Goal: Information Seeking & Learning: Learn about a topic

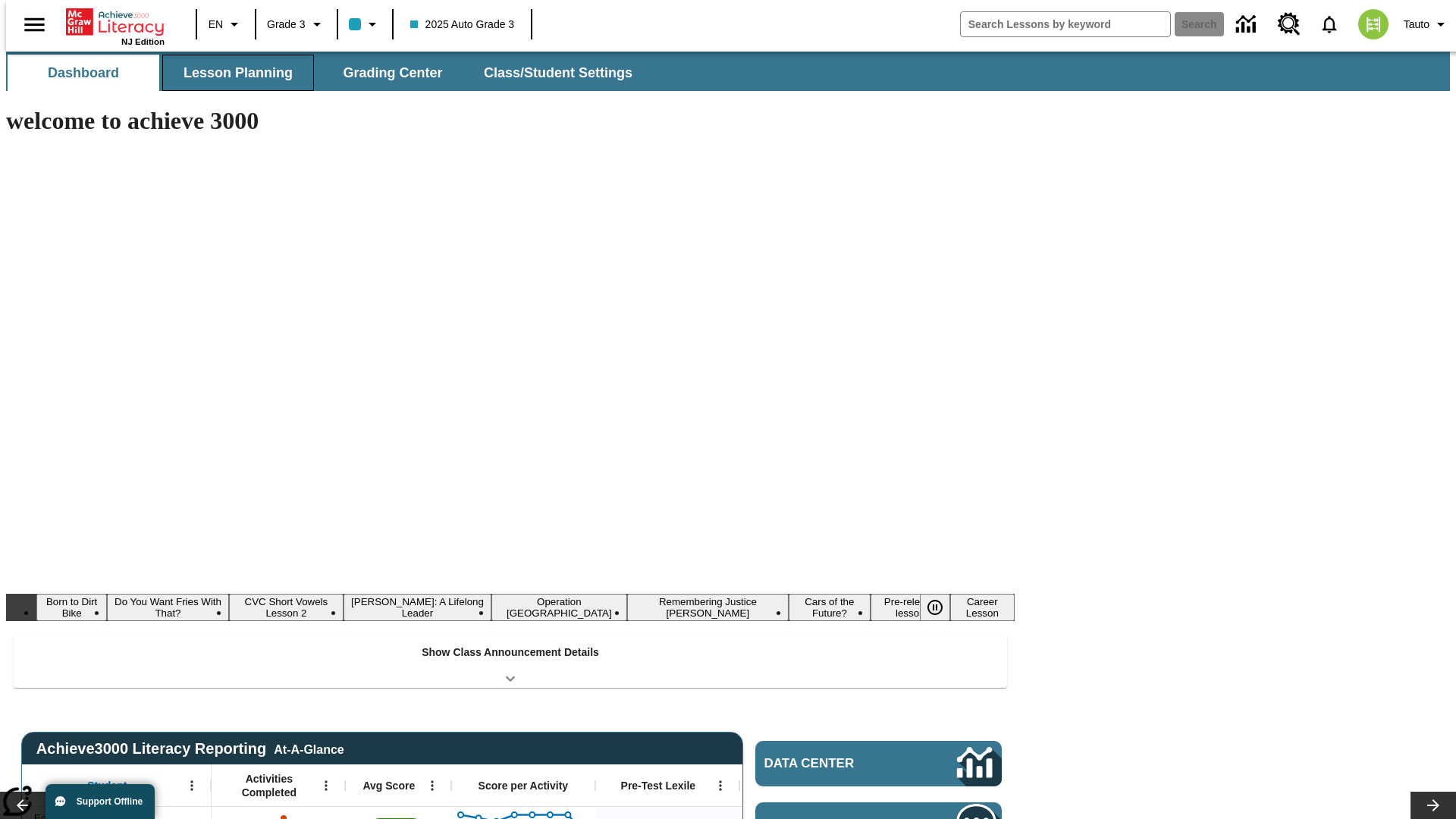
click at [232, 72] on button "Lesson Planning" at bounding box center [238, 73] width 152 height 37
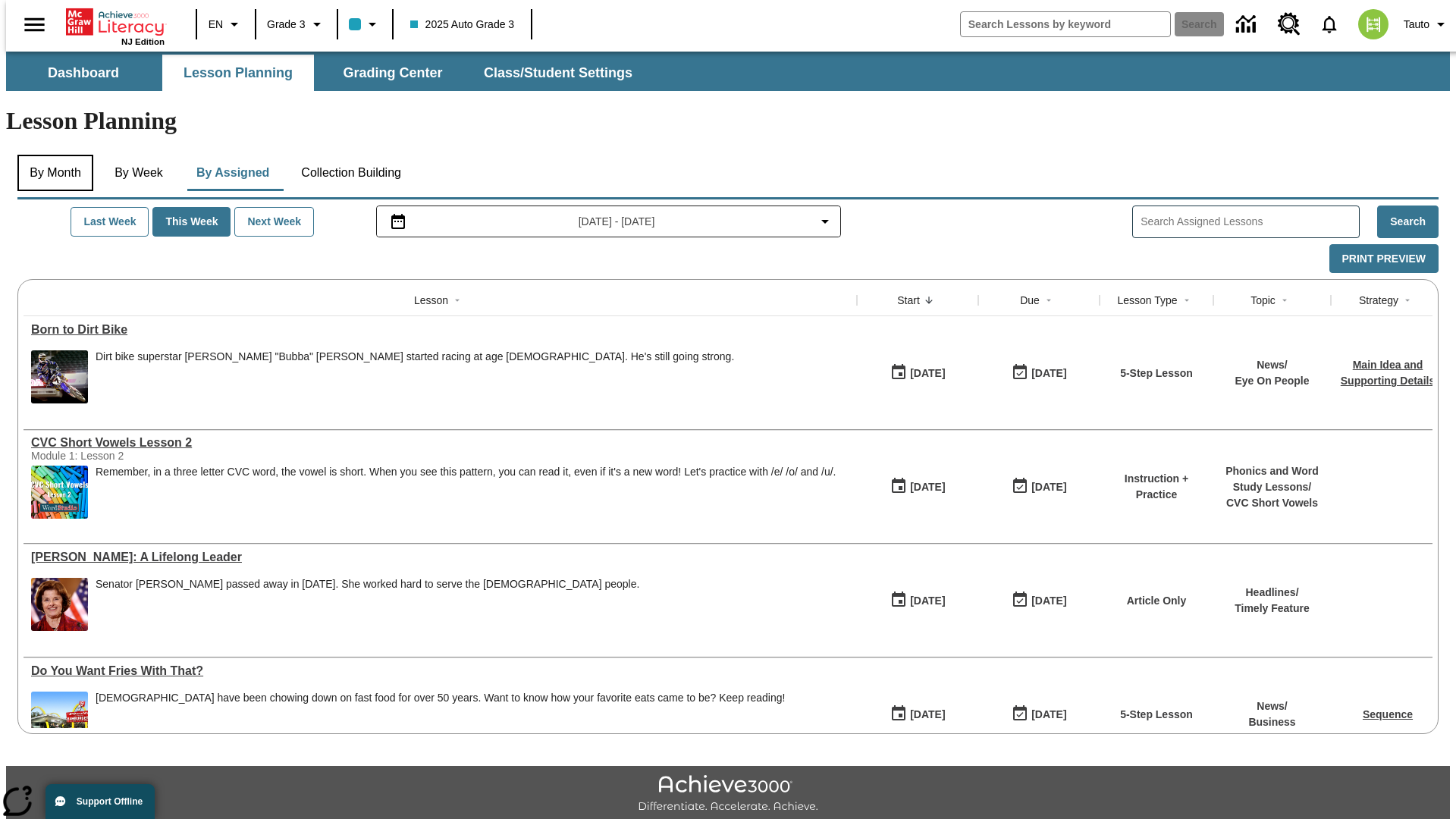
click at [51, 154] on button "By Month" at bounding box center [55, 173] width 76 height 37
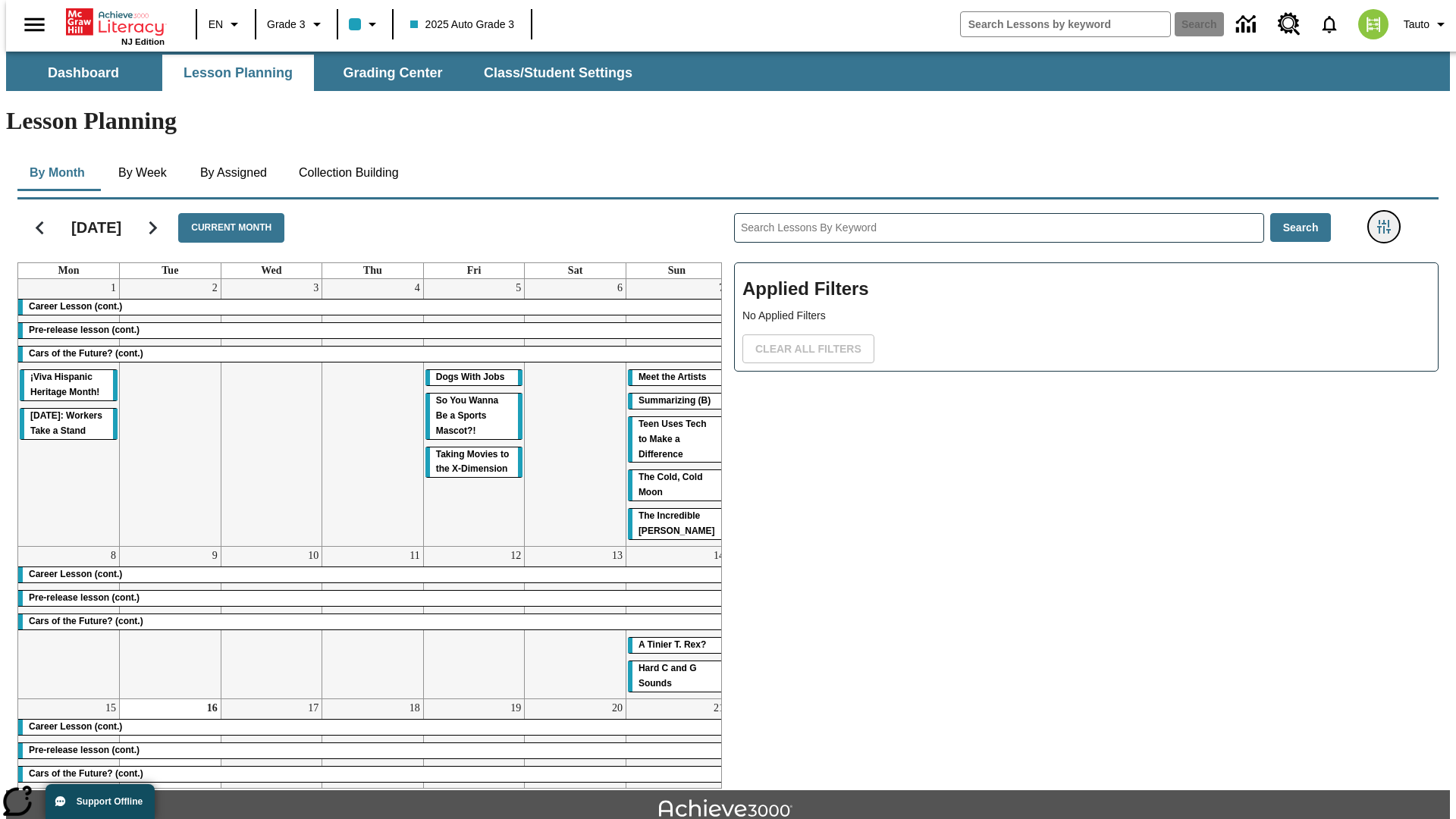
click at [1388, 220] on icon "Filters Side menu" at bounding box center [1384, 226] width 14 height 14
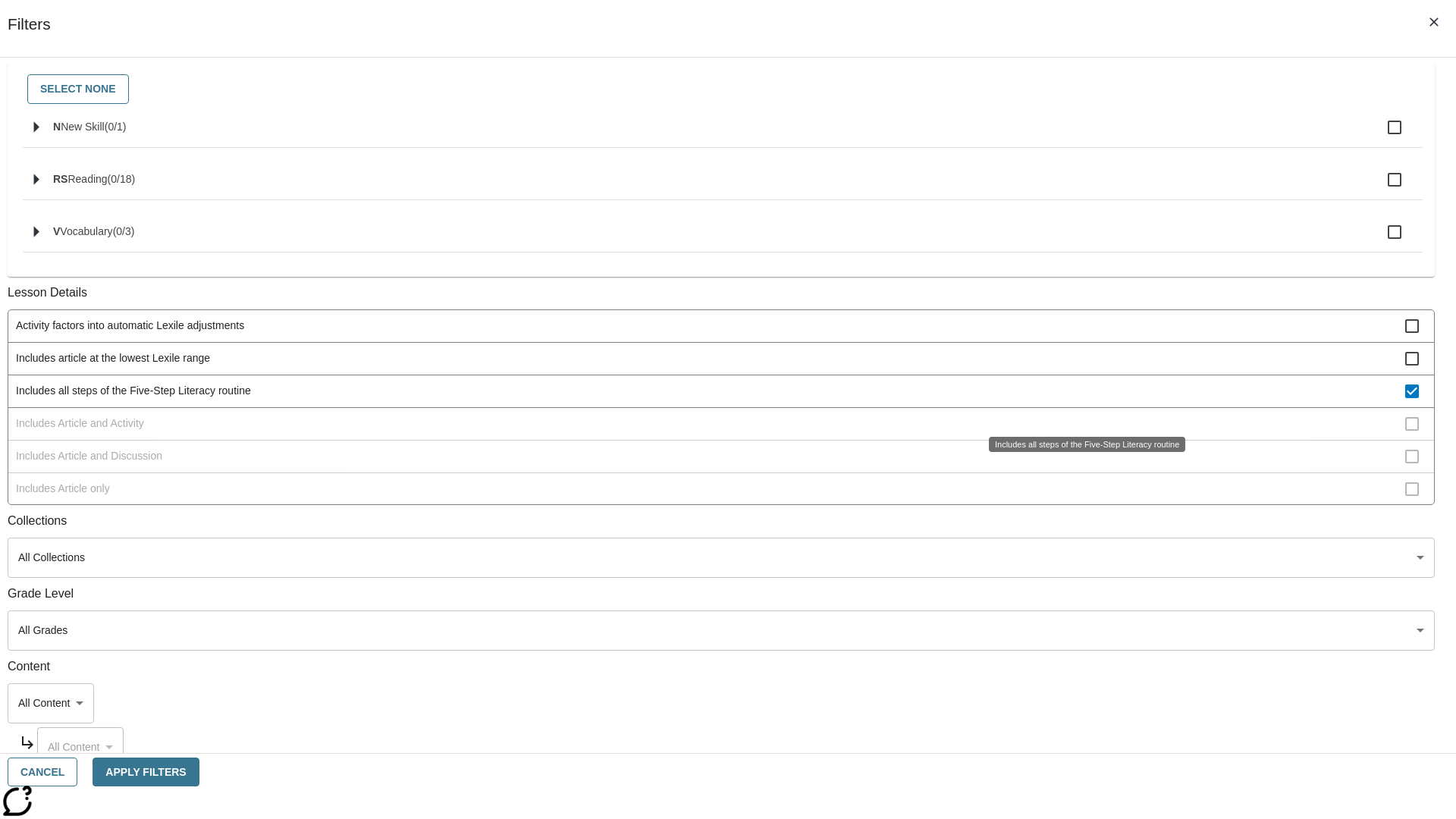
click at [1081, 399] on span "Includes all steps of the Five-Step Literacy routine" at bounding box center [710, 391] width 1389 height 16
checkbox input "false"
click at [1081, 431] on span "Includes Article and Activity" at bounding box center [710, 423] width 1389 height 16
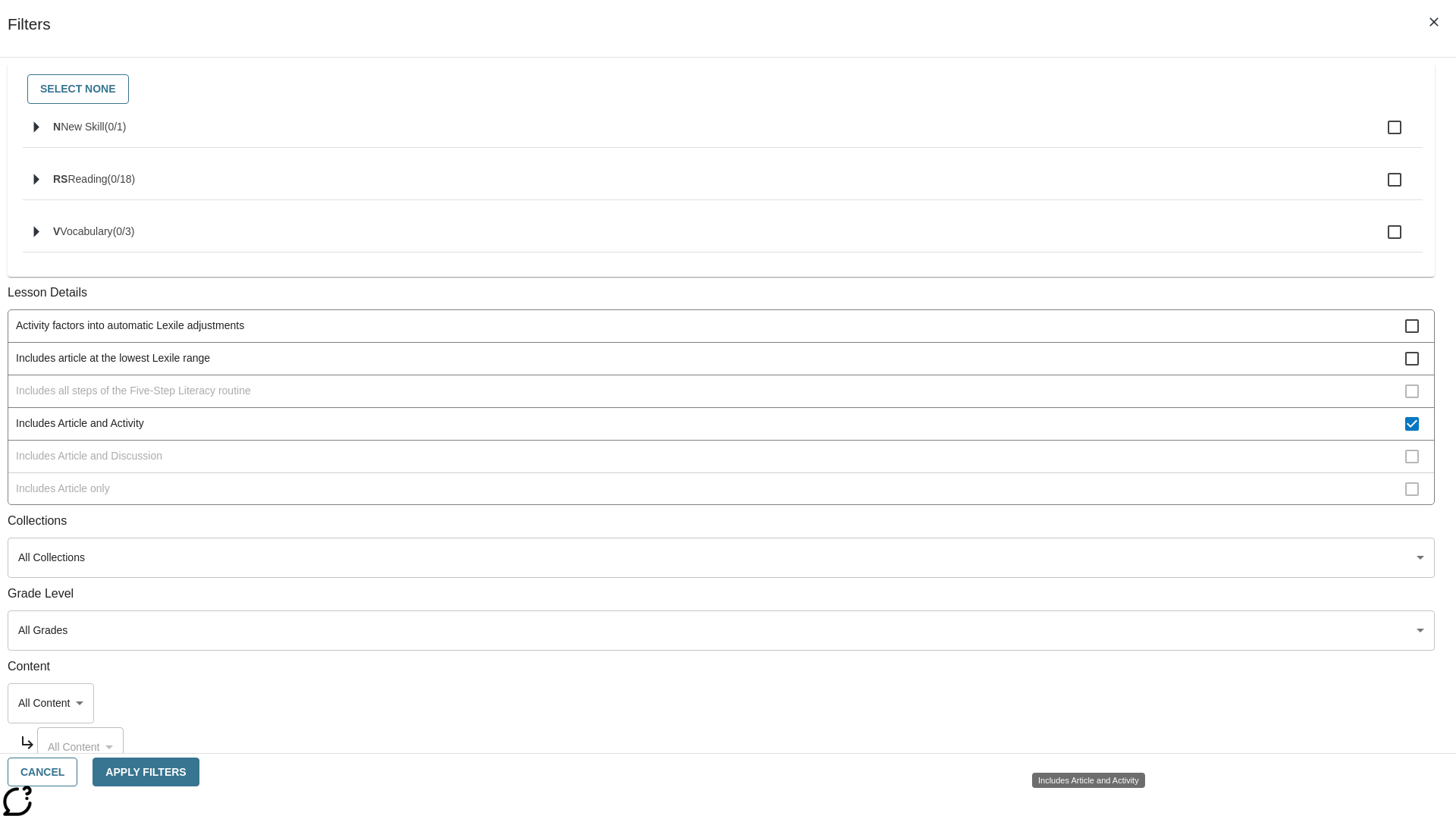
scroll to position [293, 0]
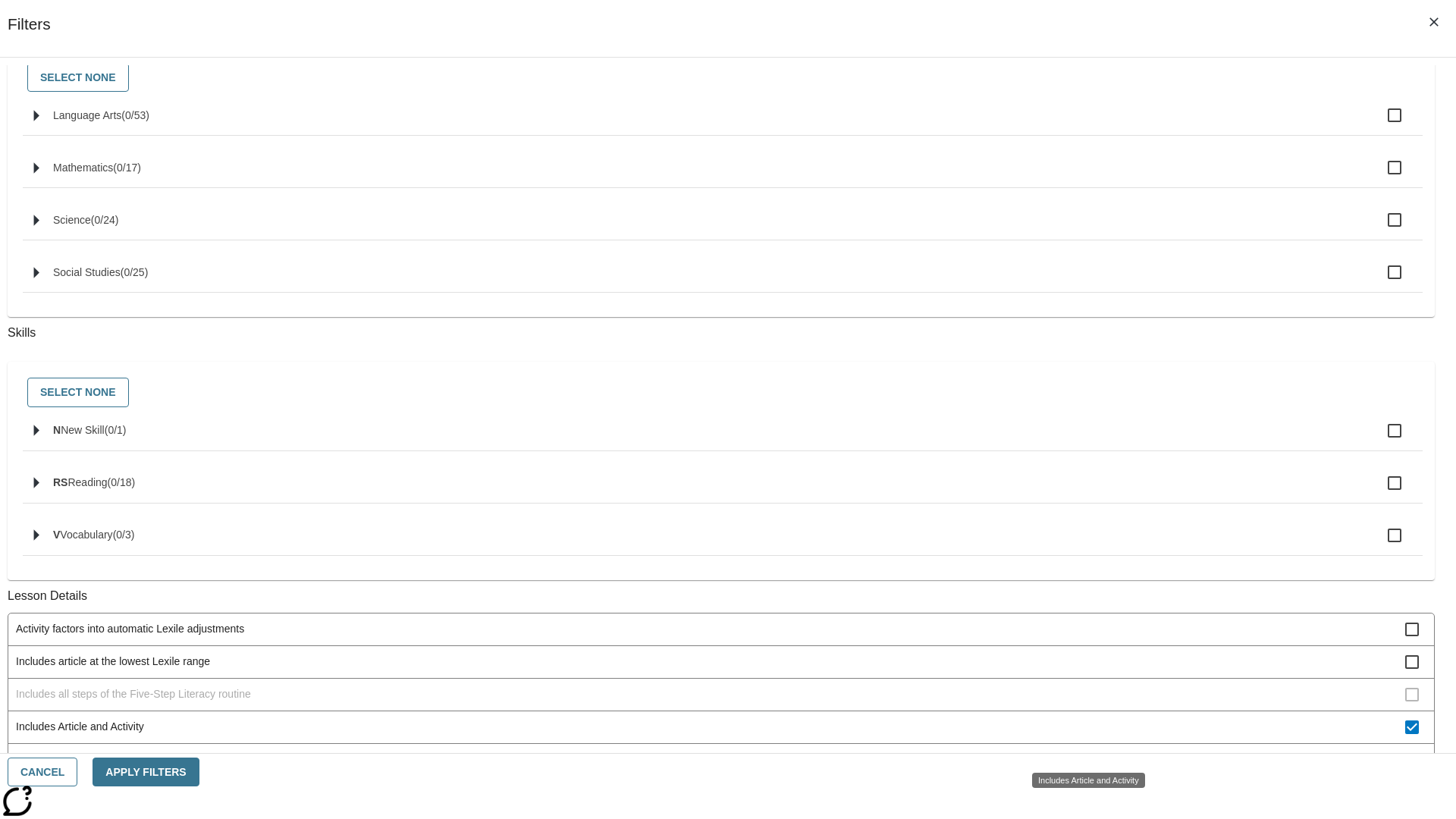
click at [1081, 735] on span "Includes Article and Activity" at bounding box center [710, 727] width 1389 height 16
checkbox input "false"
click at [1081, 751] on span "Includes Article and Discussion" at bounding box center [710, 759] width 1389 height 16
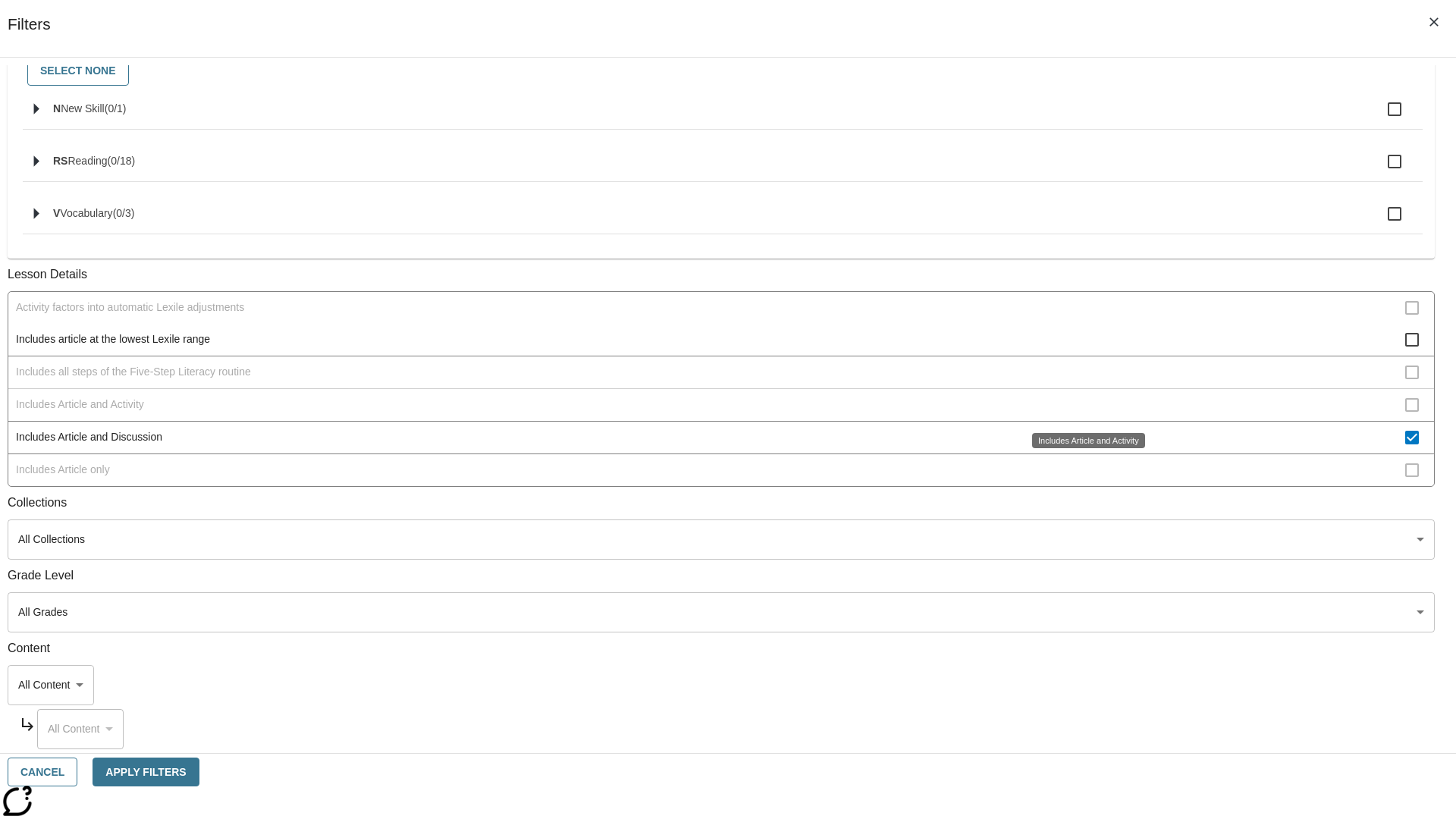
click at [1081, 445] on span "Includes Article and Discussion" at bounding box center [710, 437] width 1389 height 16
checkbox input "false"
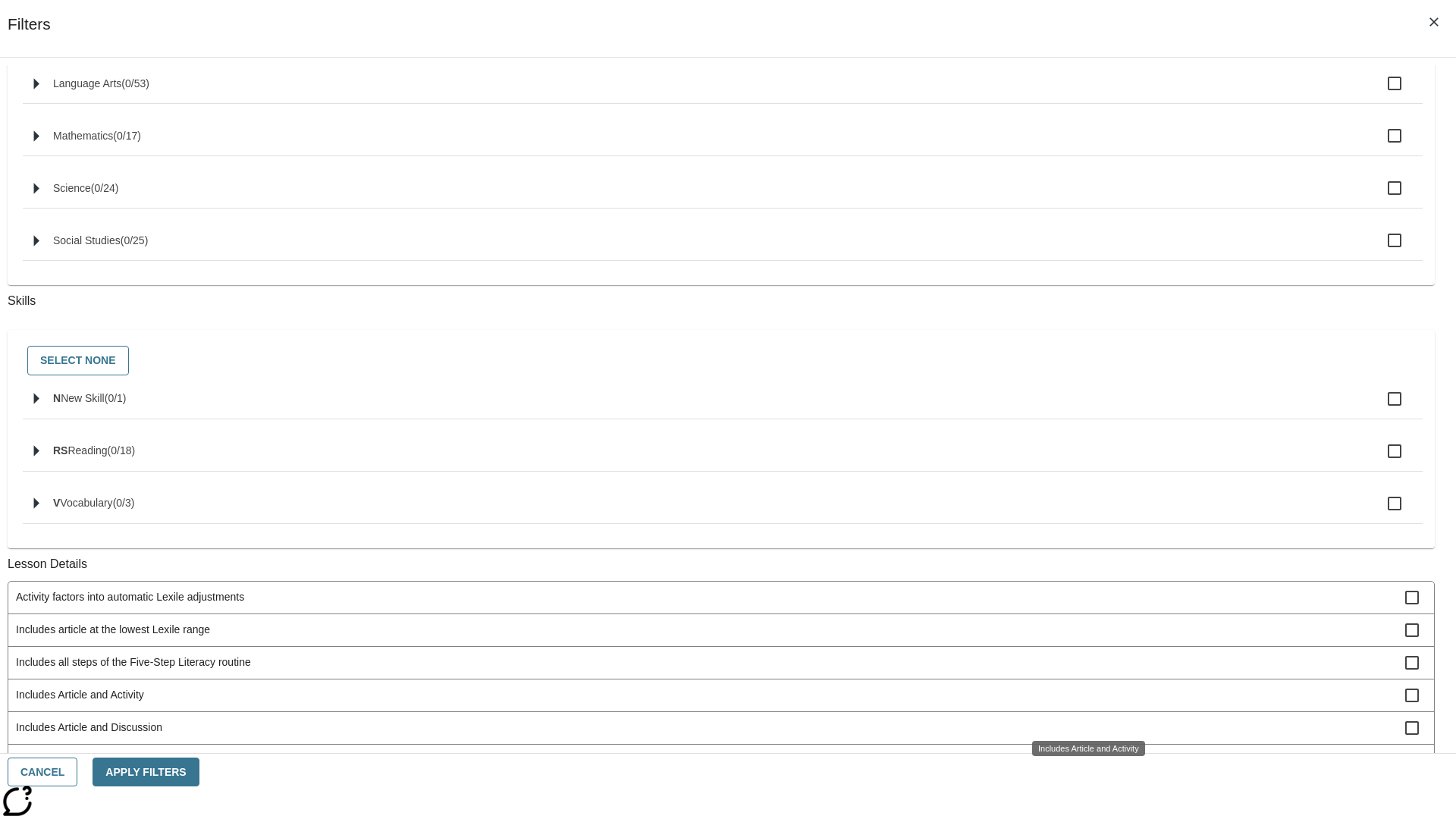
click at [1081, 752] on span "Includes Article only" at bounding box center [710, 760] width 1389 height 16
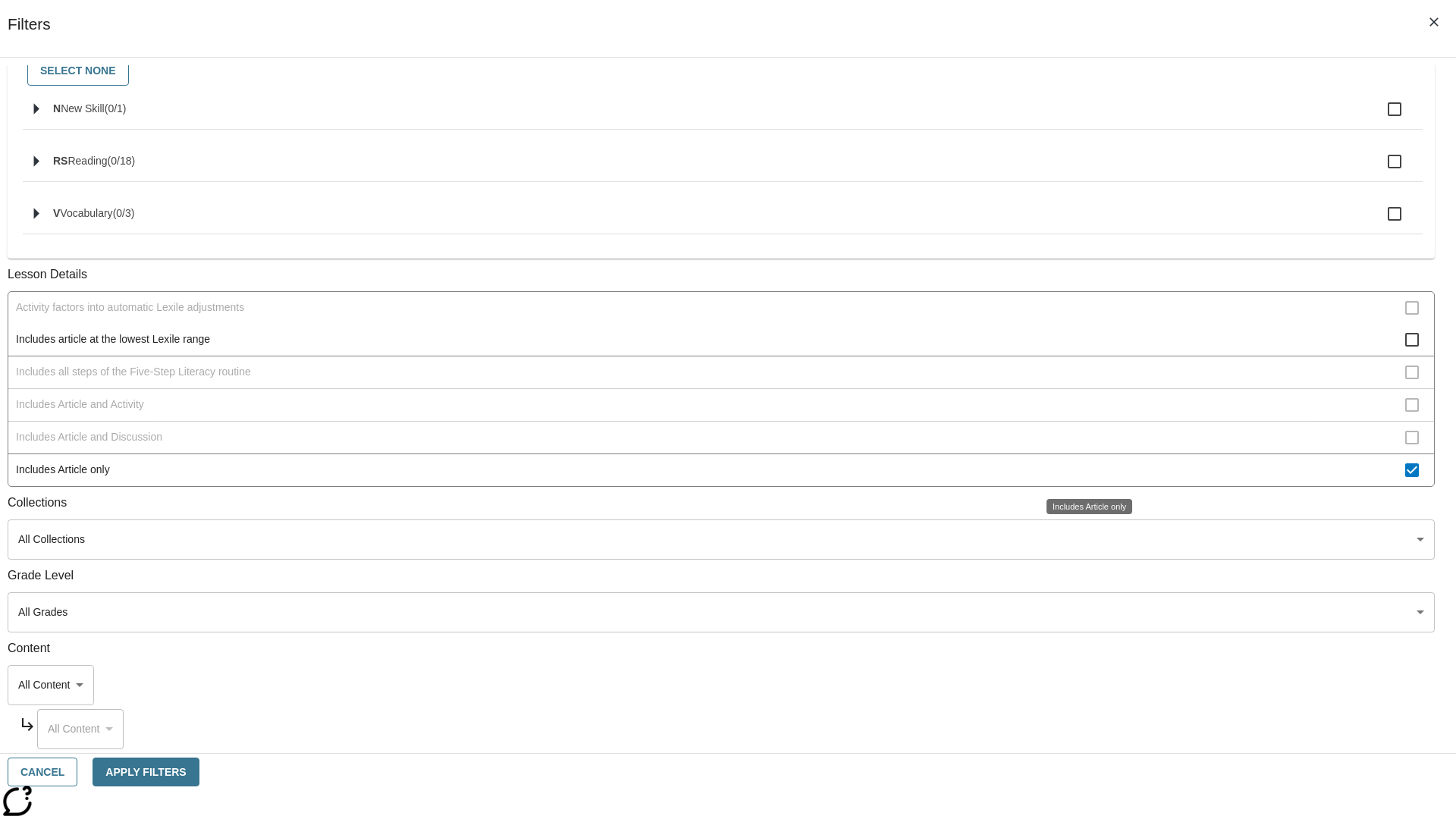
click at [1081, 471] on span "Includes Article only" at bounding box center [710, 470] width 1389 height 16
checkbox input "false"
click at [1081, 560] on span "Includes technology-enhanced activity item" at bounding box center [710, 568] width 1389 height 16
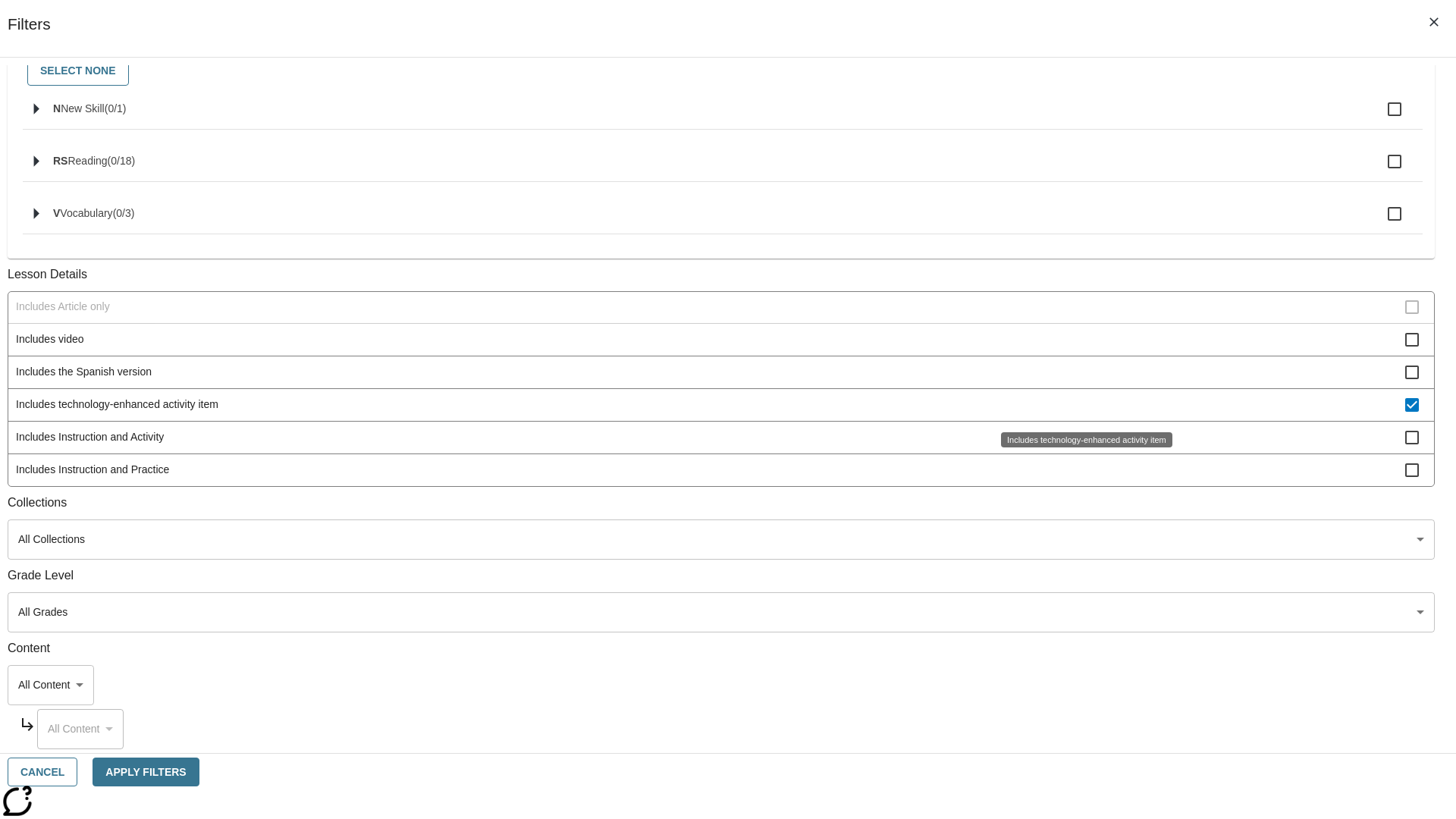
click at [1081, 404] on span "Includes technology-enhanced activity item" at bounding box center [710, 404] width 1389 height 16
checkbox input "false"
click at [1081, 445] on span "Includes Instruction and Activity" at bounding box center [710, 437] width 1389 height 16
click at [1080, 437] on span "Includes Instruction and Activity" at bounding box center [710, 437] width 1389 height 16
checkbox input "false"
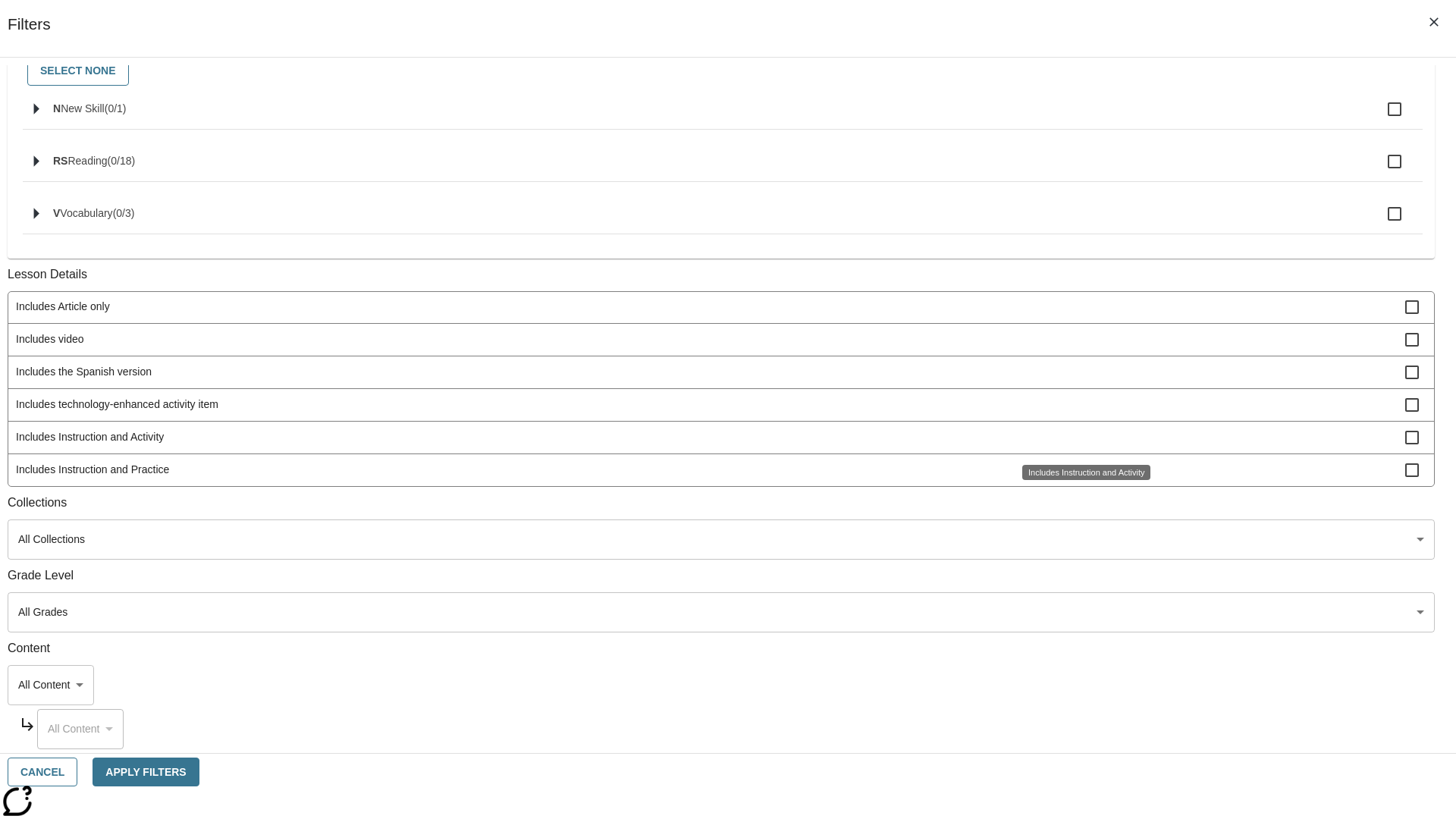
scroll to position [631, 1]
click at [1081, 480] on div "Includes Instruction and Activity" at bounding box center [1086, 472] width 128 height 15
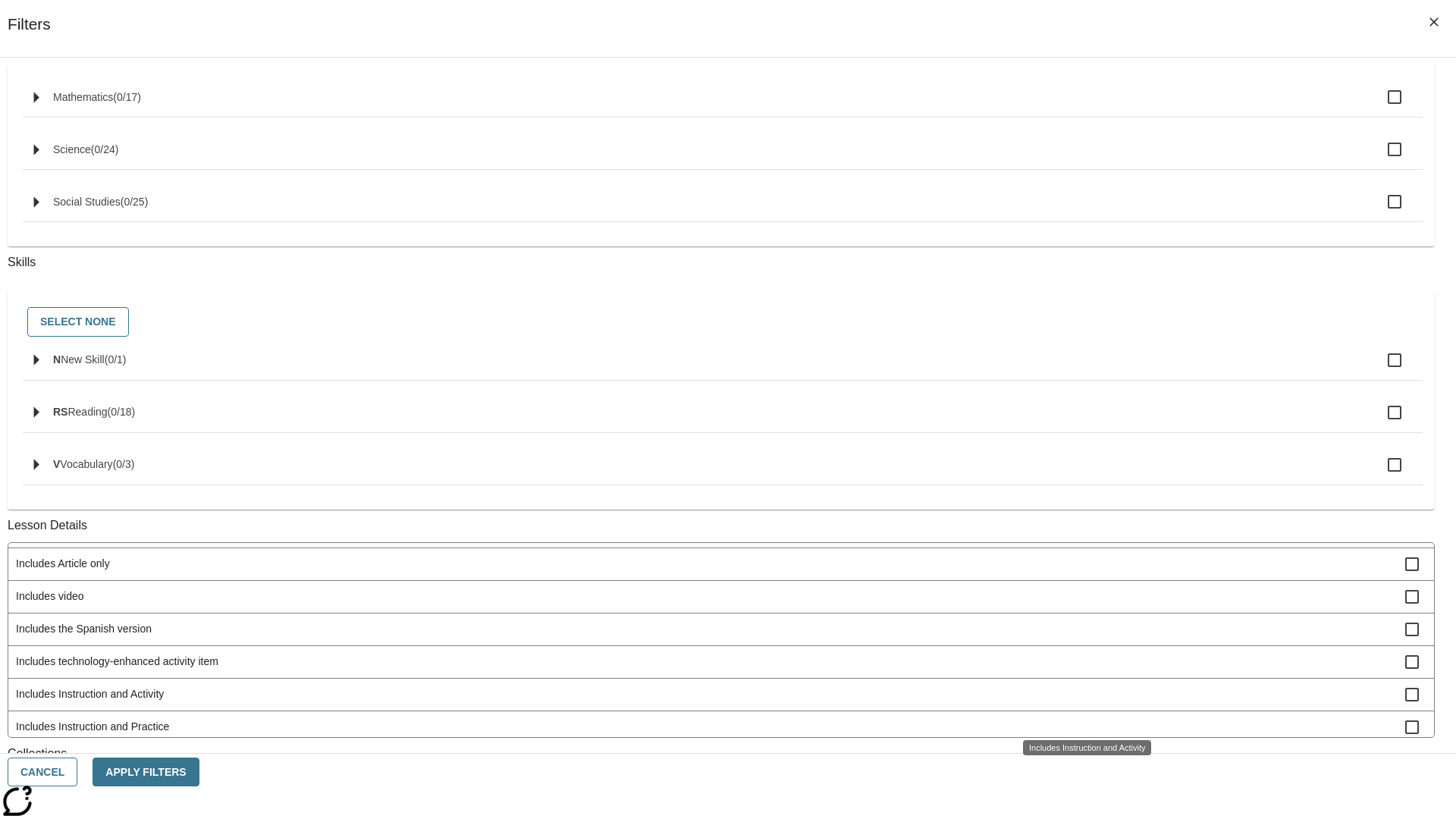
click at [1081, 720] on span "Includes Instruction and Practice" at bounding box center [710, 727] width 1389 height 16
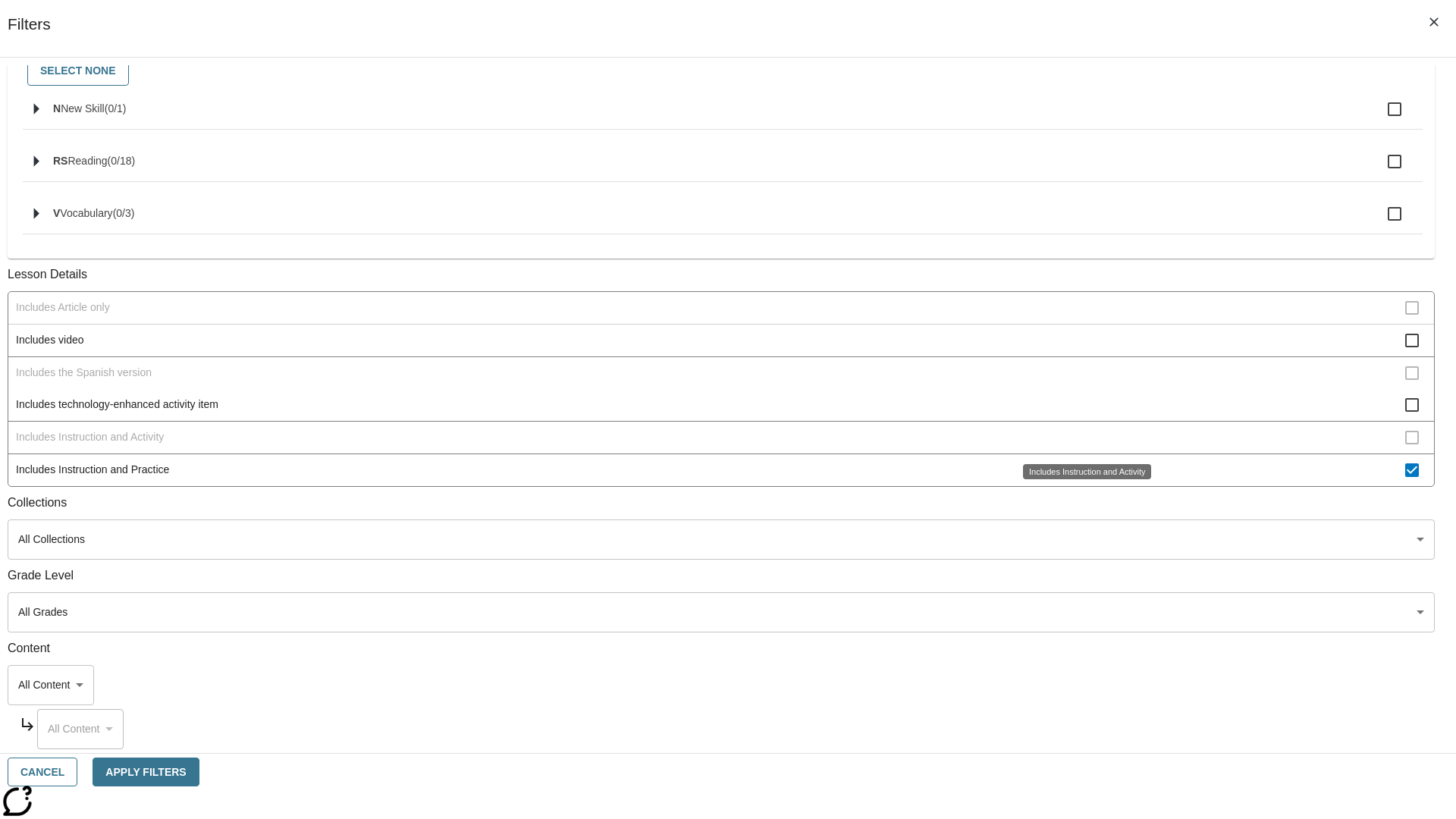
click at [1081, 478] on span "Includes Instruction and Practice" at bounding box center [710, 470] width 1389 height 16
checkbox input "false"
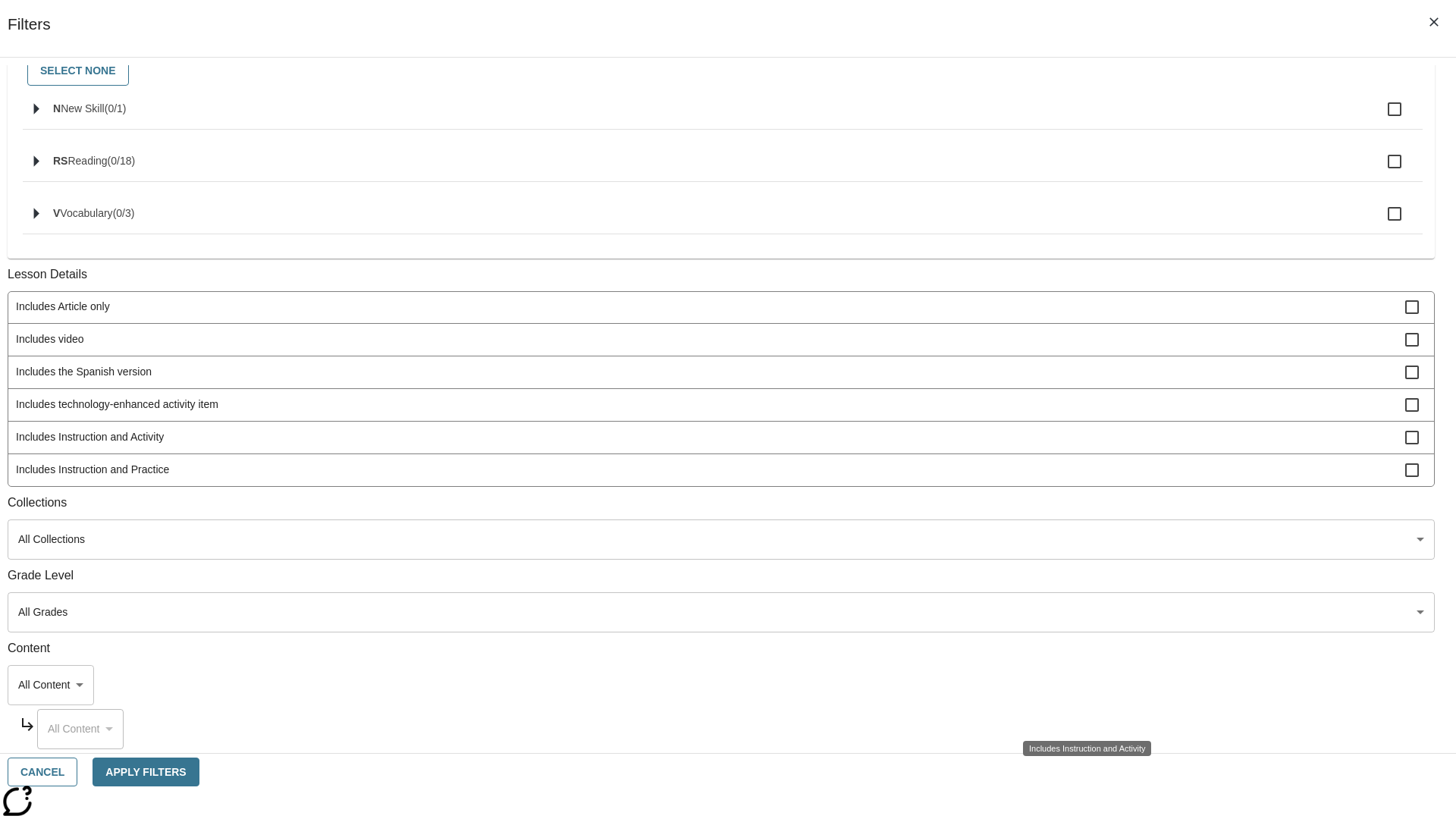
scroll to position [364, 0]
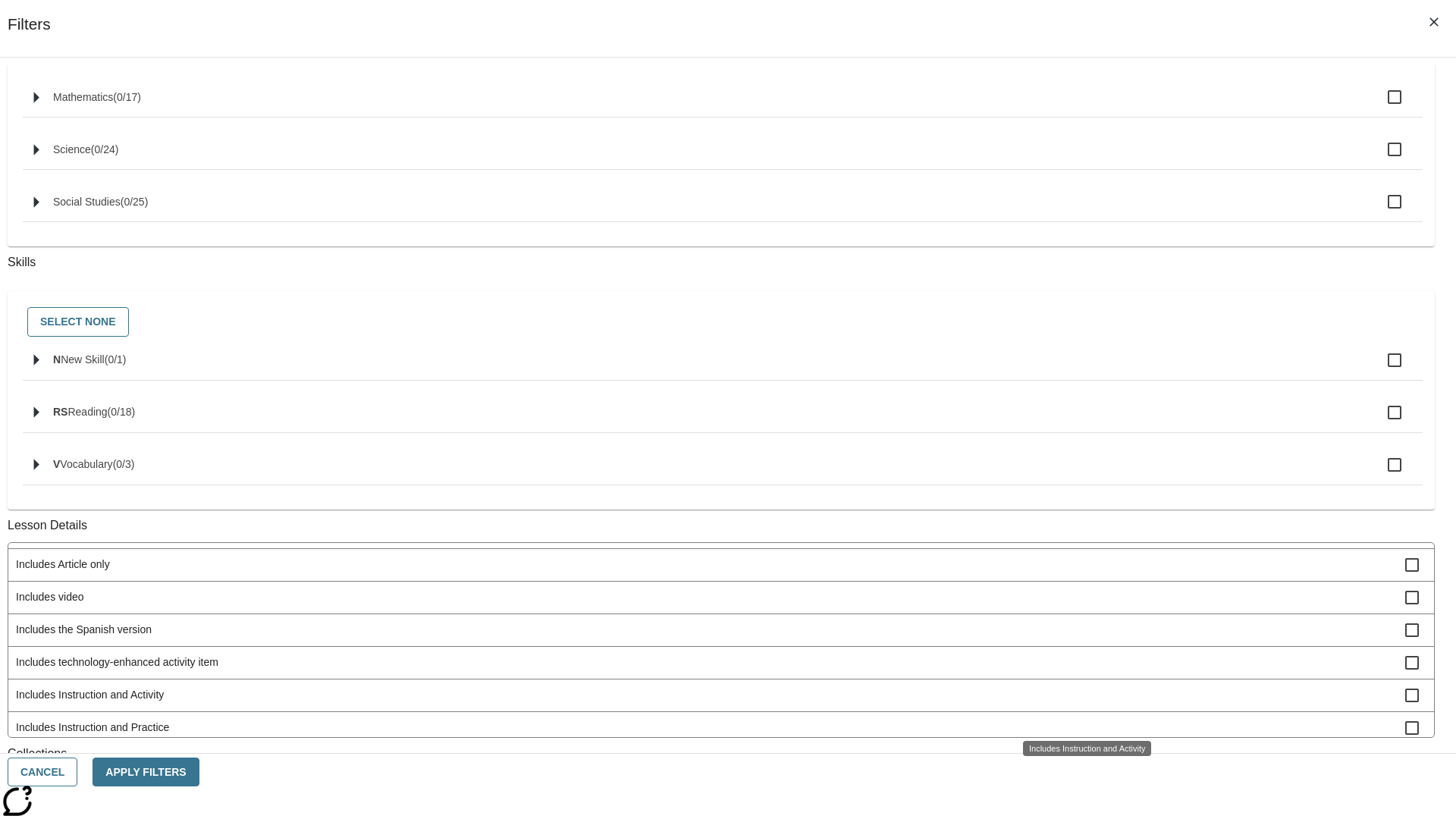
click at [1081, 410] on span "Activity factors into automatic Lexile adjustments" at bounding box center [710, 402] width 1389 height 16
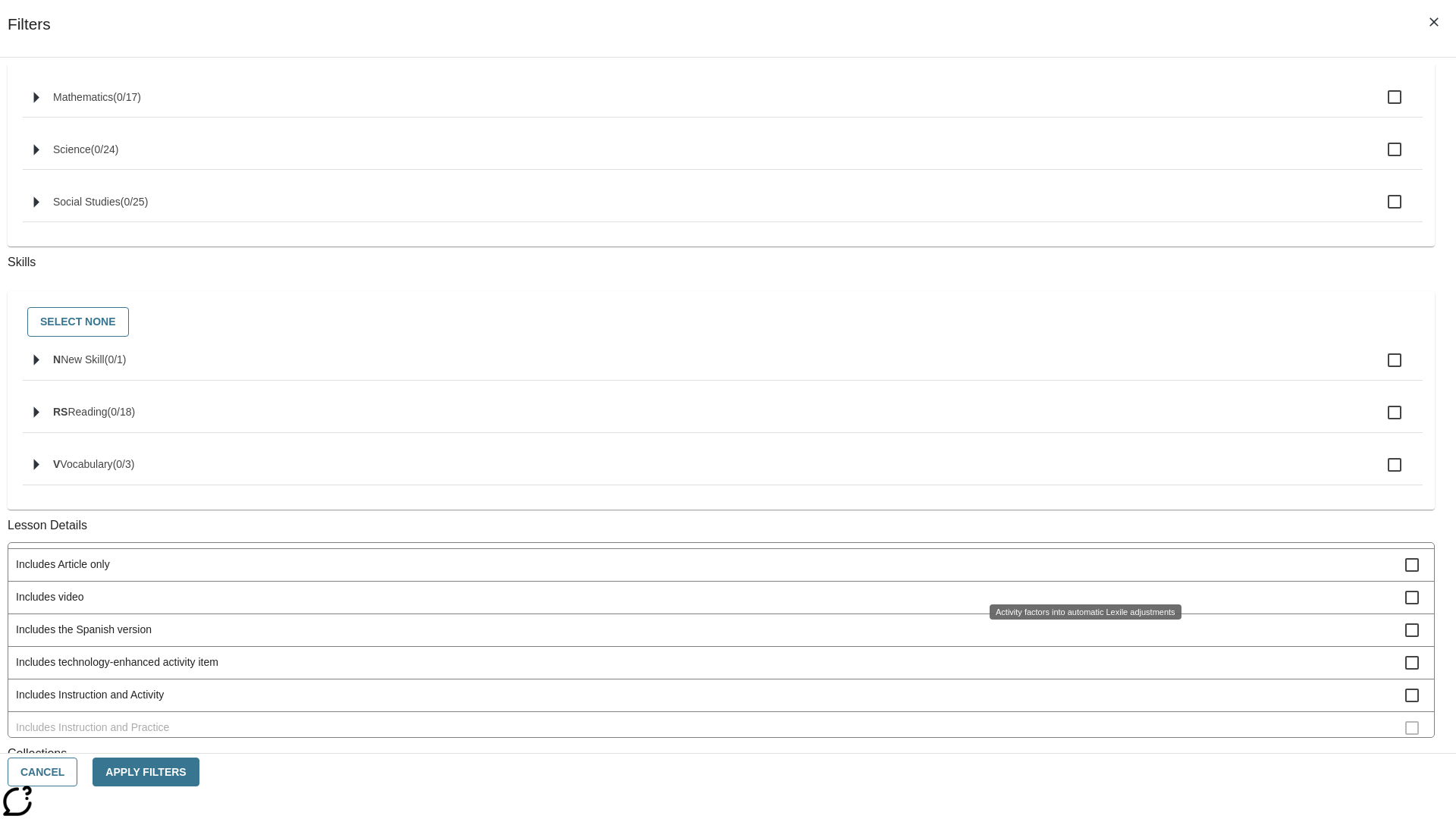
scroll to position [0, 0]
click at [1081, 567] on span "Activity factors into automatic Lexile adjustments" at bounding box center [710, 559] width 1389 height 16
checkbox input "false"
click at [1081, 599] on span "Includes article at the lowest Lexile range" at bounding box center [710, 591] width 1389 height 16
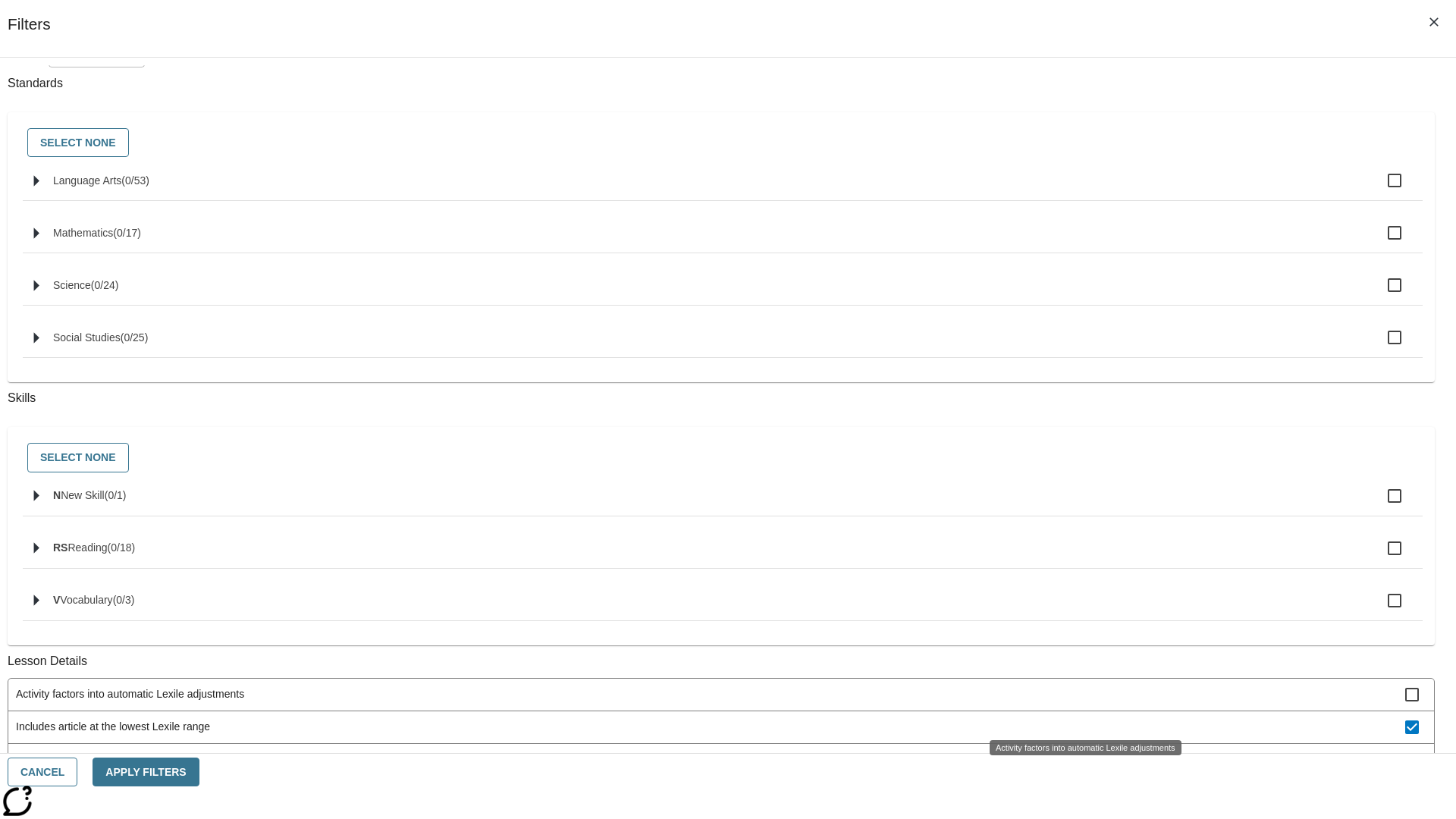
click at [1081, 720] on span "Includes article at the lowest Lexile range" at bounding box center [710, 727] width 1389 height 16
checkbox input "false"
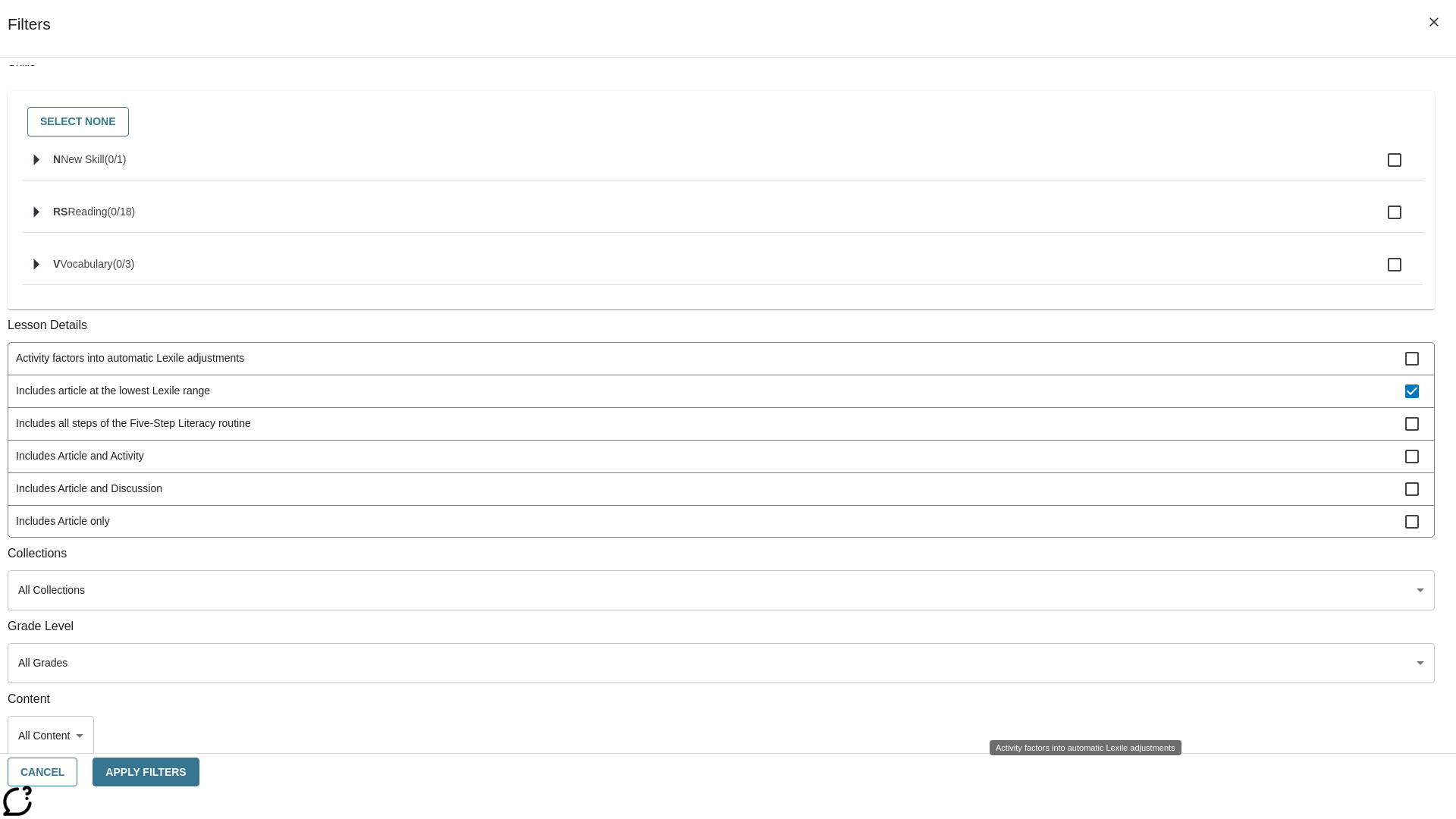
click at [1081, 579] on span "Includes the Spanish version" at bounding box center [710, 587] width 1389 height 16
checkbox input "false"
